Goal: Information Seeking & Learning: Learn about a topic

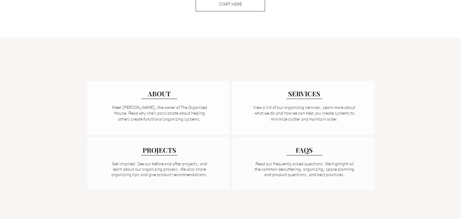
scroll to position [400, 0]
click at [158, 96] on span "ABOUT" at bounding box center [160, 93] width 26 height 10
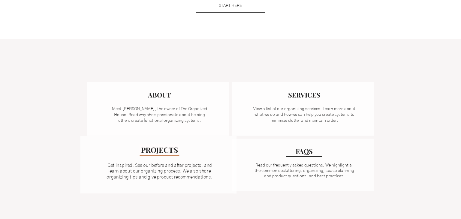
click at [170, 152] on span "PROJECTS" at bounding box center [159, 150] width 37 height 10
click at [305, 152] on span "FAQS" at bounding box center [304, 150] width 19 height 10
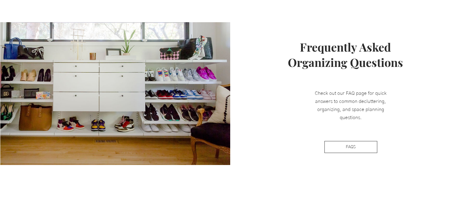
scroll to position [576, 0]
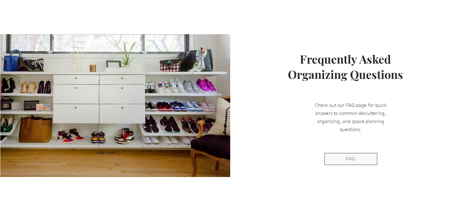
click at [354, 159] on span "FAQS" at bounding box center [351, 159] width 10 height 6
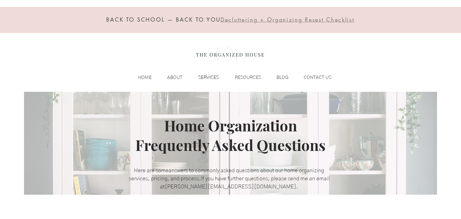
click at [211, 77] on p "SERVICES" at bounding box center [208, 77] width 27 height 9
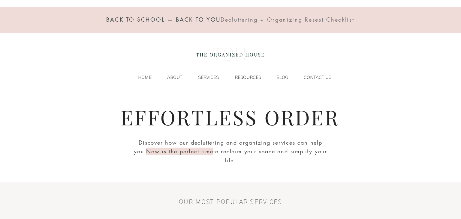
click at [246, 77] on p "RESOURCES" at bounding box center [248, 77] width 32 height 9
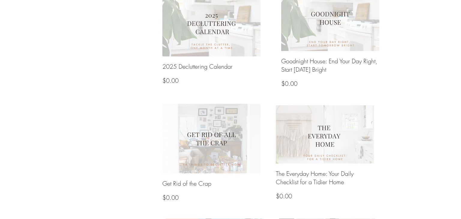
scroll to position [384, 0]
click at [217, 139] on img at bounding box center [211, 139] width 105 height 74
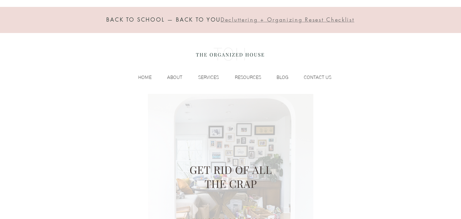
click at [247, 20] on span "Decluttering + Organizing Resest Checklist" at bounding box center [288, 19] width 134 height 7
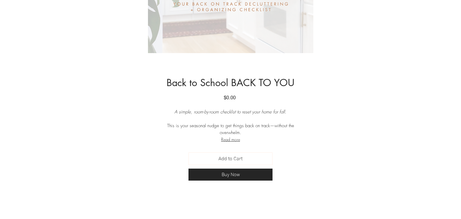
scroll to position [204, 0]
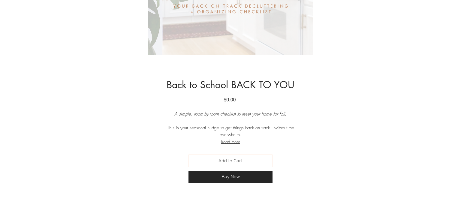
click at [236, 142] on button "Read more" at bounding box center [230, 141] width 144 height 7
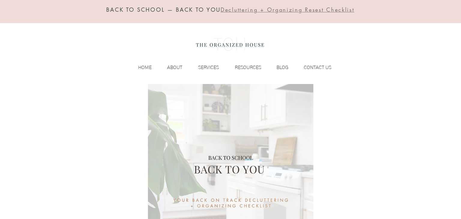
scroll to position [0, 0]
